Goal: Task Accomplishment & Management: Manage account settings

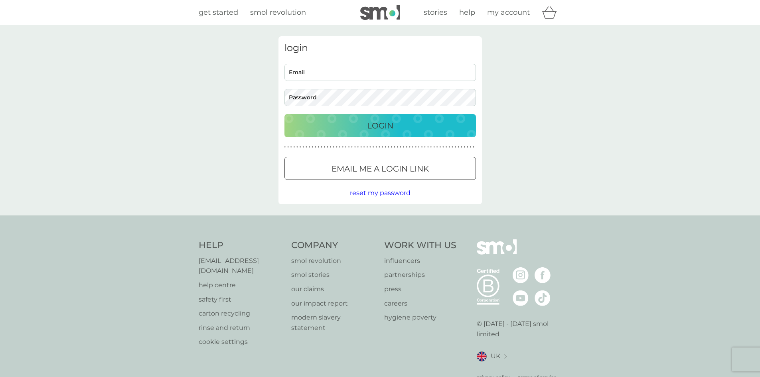
type input "[EMAIL_ADDRESS][DOMAIN_NAME]"
click at [356, 126] on div "Login" at bounding box center [381, 125] width 176 height 13
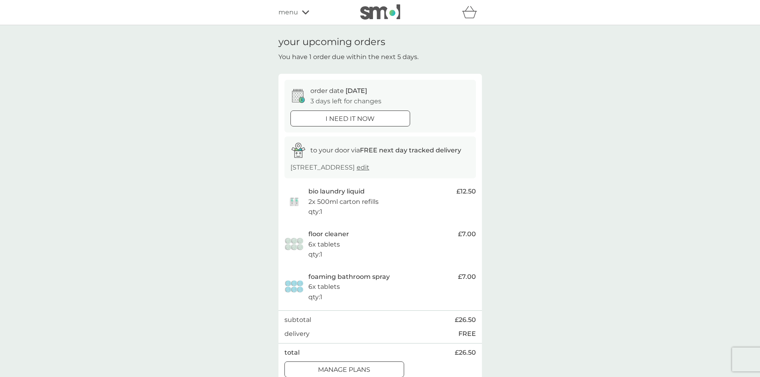
scroll to position [120, 0]
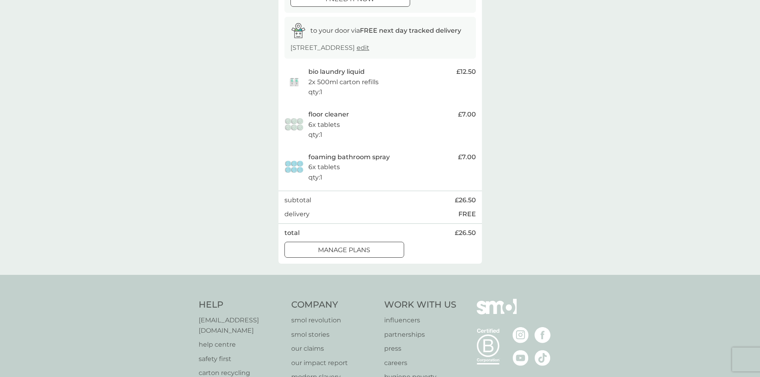
click at [359, 249] on p "manage plans" at bounding box center [344, 250] width 52 height 10
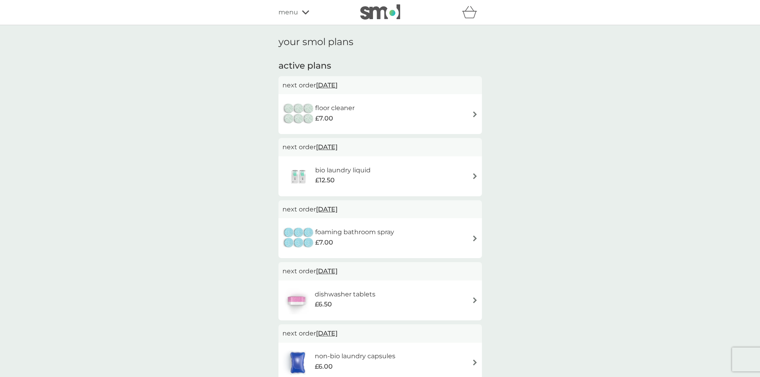
click at [338, 85] on span "13 Oct 2025" at bounding box center [327, 85] width 22 height 16
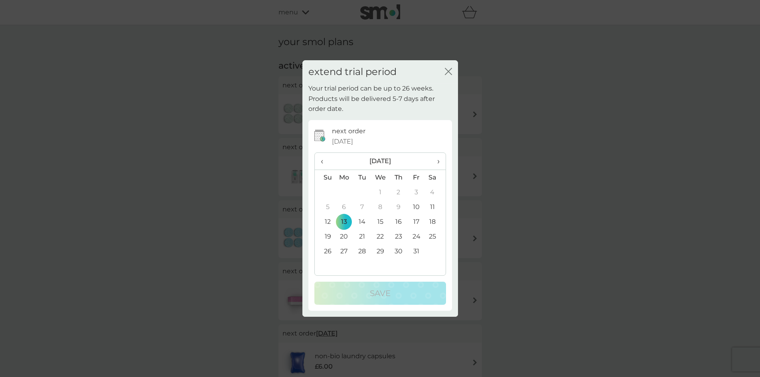
click at [442, 161] on th "›" at bounding box center [435, 161] width 20 height 17
click at [440, 162] on th "›" at bounding box center [435, 161] width 20 height 17
click at [439, 162] on span "›" at bounding box center [435, 161] width 8 height 17
click at [432, 253] on td "31" at bounding box center [435, 251] width 20 height 15
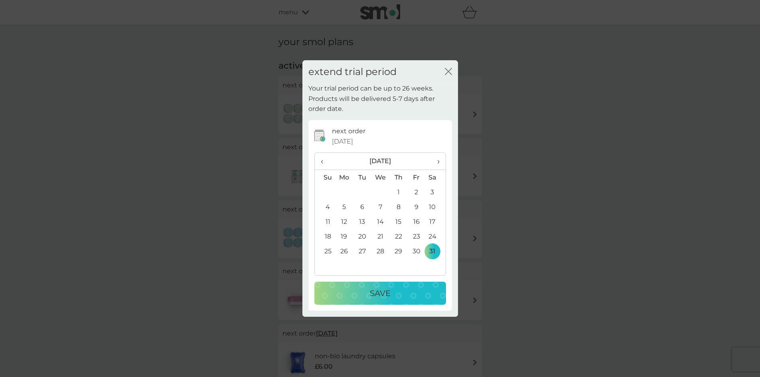
click at [405, 294] on div "Save" at bounding box center [380, 293] width 116 height 13
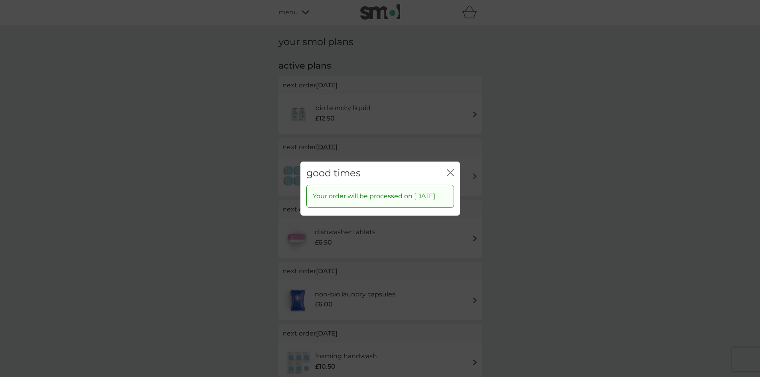
click at [451, 169] on icon "close" at bounding box center [452, 172] width 3 height 6
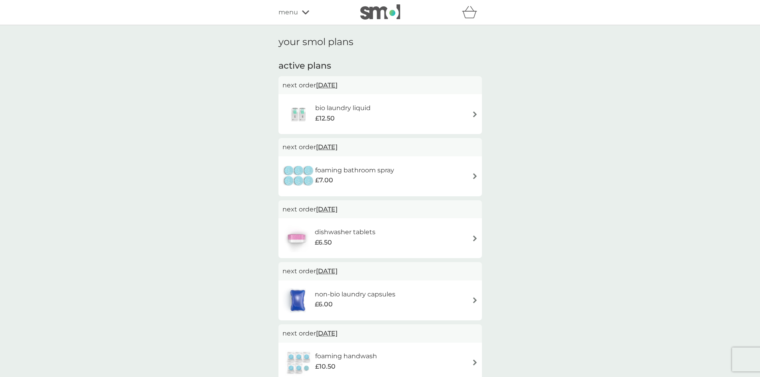
click at [338, 86] on span "13 Oct 2025" at bounding box center [327, 85] width 22 height 16
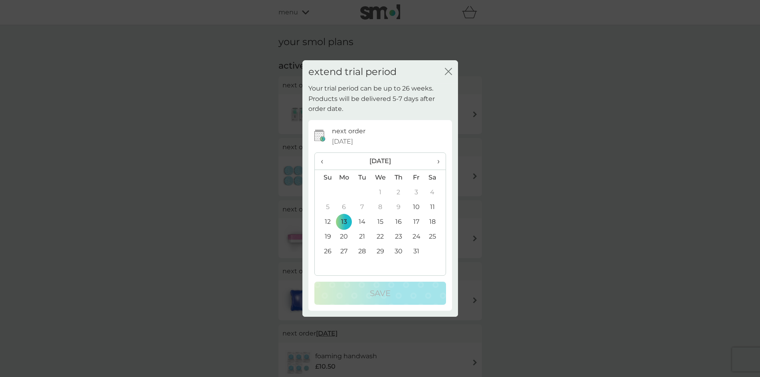
click at [437, 165] on span "›" at bounding box center [435, 161] width 8 height 17
click at [437, 164] on span "›" at bounding box center [435, 161] width 8 height 17
drag, startPoint x: 433, startPoint y: 247, endPoint x: 429, endPoint y: 263, distance: 16.9
click at [432, 248] on td "31" at bounding box center [435, 251] width 20 height 15
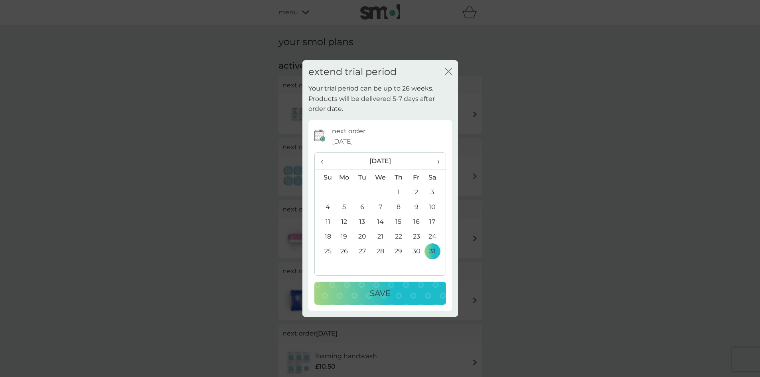
click at [391, 294] on div "Save" at bounding box center [380, 293] width 116 height 13
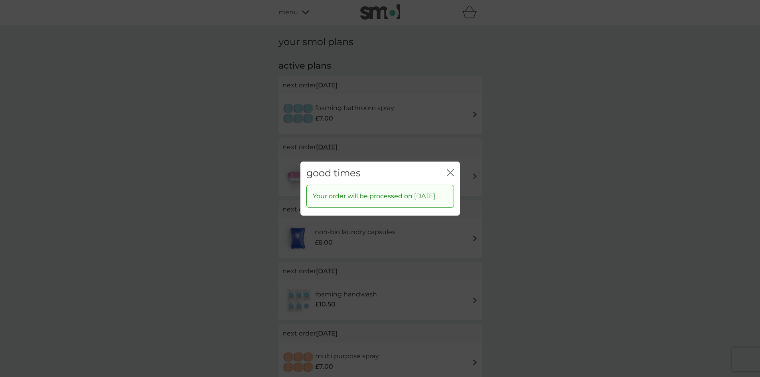
click at [449, 169] on icon "close" at bounding box center [448, 172] width 3 height 6
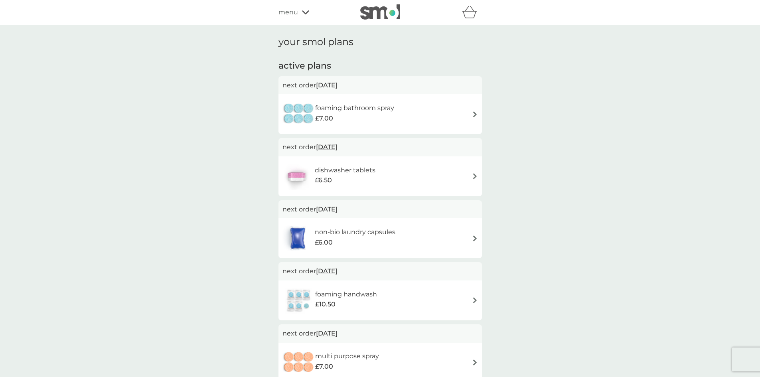
click at [338, 87] on span "13 Oct 2025" at bounding box center [327, 85] width 22 height 16
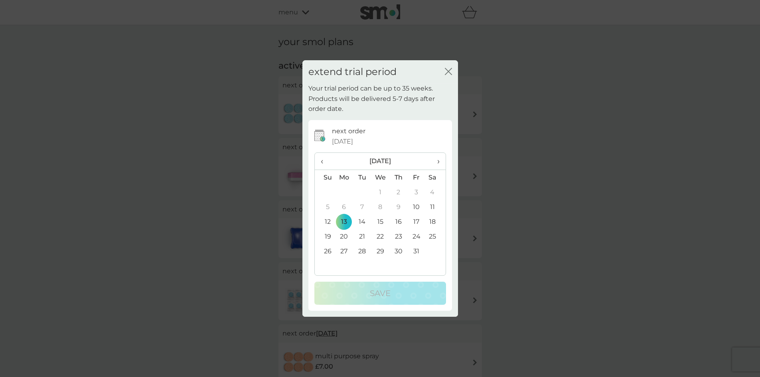
click at [436, 160] on span "›" at bounding box center [435, 161] width 8 height 17
click at [435, 160] on span "›" at bounding box center [435, 161] width 8 height 17
click at [436, 248] on td "31" at bounding box center [435, 251] width 20 height 15
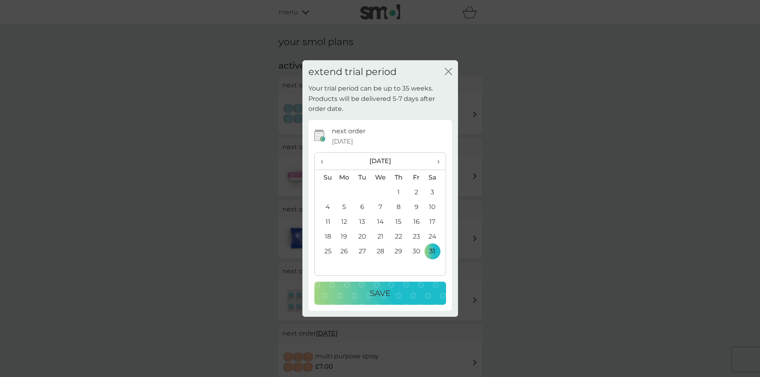
click at [440, 158] on th "›" at bounding box center [435, 161] width 20 height 17
click at [439, 158] on span "›" at bounding box center [435, 161] width 8 height 17
click at [324, 160] on span "‹" at bounding box center [325, 161] width 8 height 17
click at [321, 160] on span "‹" at bounding box center [325, 161] width 8 height 17
click at [370, 295] on p "Save" at bounding box center [380, 293] width 21 height 13
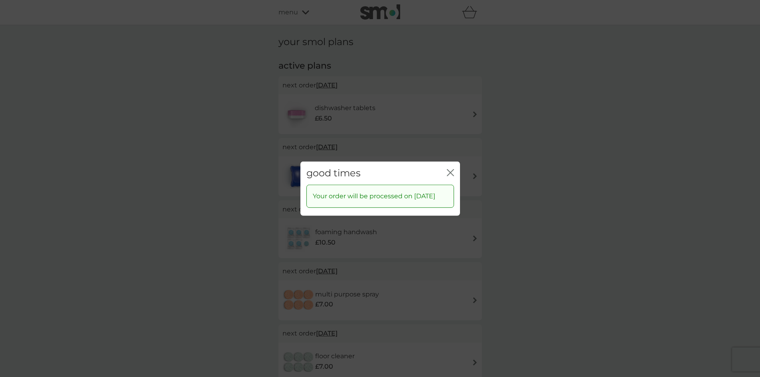
click at [449, 170] on icon "close" at bounding box center [450, 172] width 7 height 7
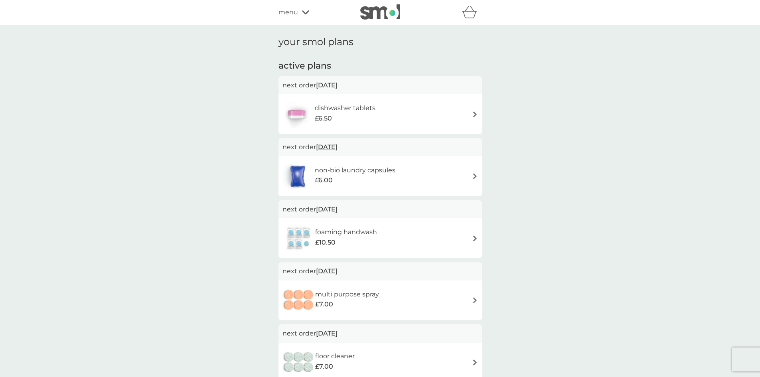
click at [332, 82] on span "31 Oct 2025" at bounding box center [327, 85] width 22 height 16
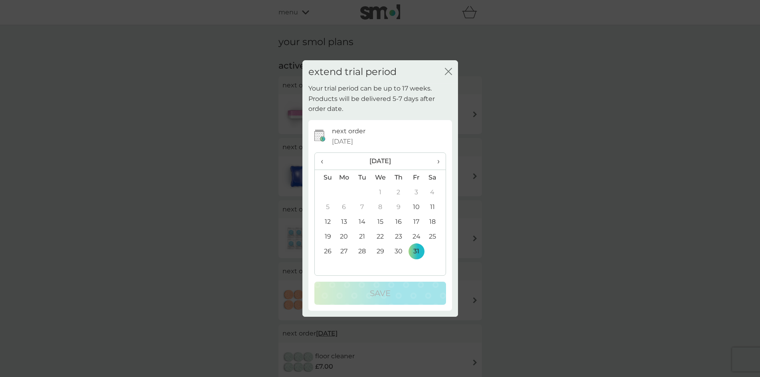
click at [437, 163] on span "›" at bounding box center [435, 161] width 8 height 17
click at [437, 162] on span "›" at bounding box center [435, 161] width 8 height 17
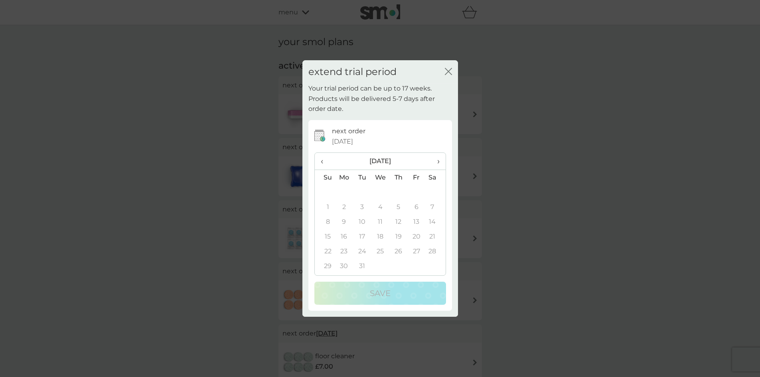
click at [325, 162] on span "‹" at bounding box center [325, 161] width 8 height 17
click at [449, 71] on icon "close" at bounding box center [450, 71] width 3 height 6
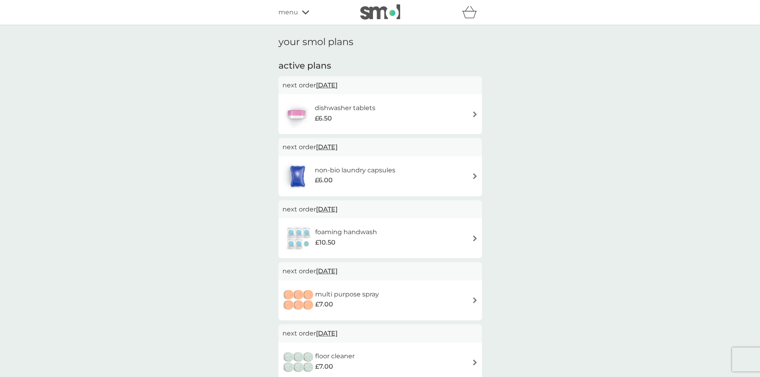
click at [338, 85] on span "31 Oct 2025" at bounding box center [327, 85] width 22 height 16
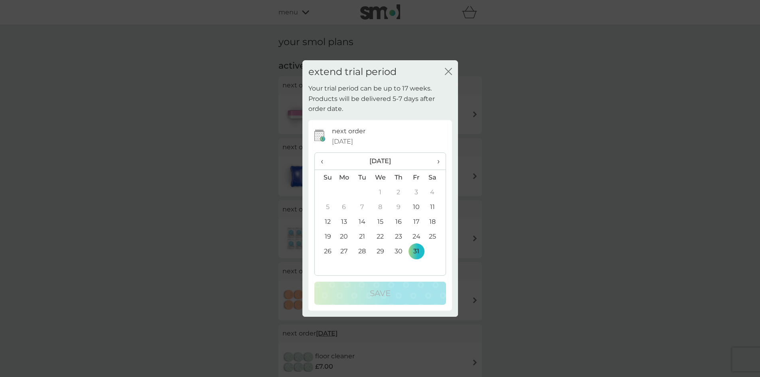
click at [439, 161] on span "›" at bounding box center [435, 161] width 8 height 17
drag, startPoint x: 448, startPoint y: 73, endPoint x: 478, endPoint y: 96, distance: 37.4
click at [448, 74] on icon "close" at bounding box center [448, 71] width 7 height 7
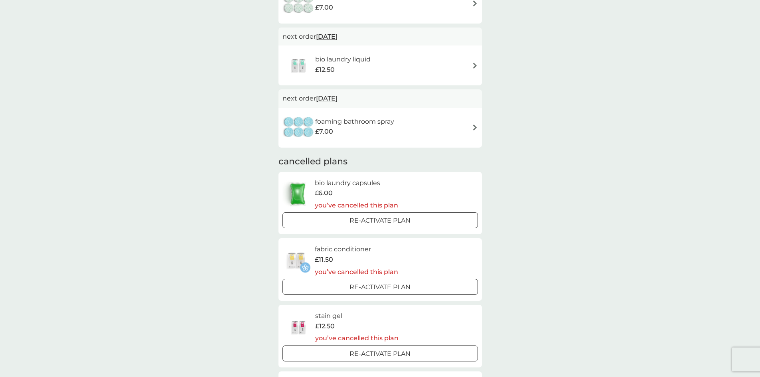
scroll to position [559, 0]
